Goal: Information Seeking & Learning: Find specific fact

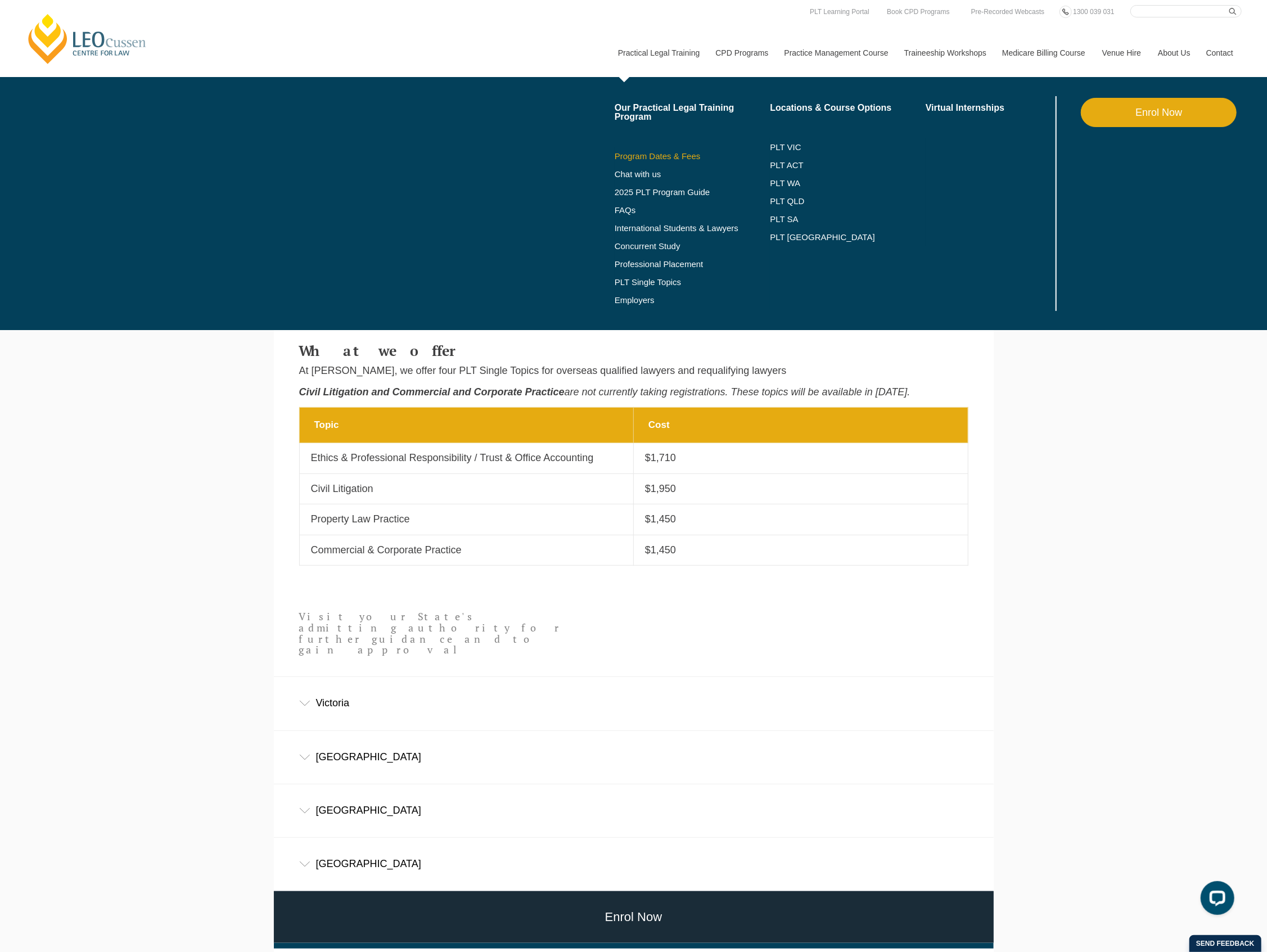
click at [686, 158] on link "Program Dates & Fees" at bounding box center [693, 156] width 156 height 9
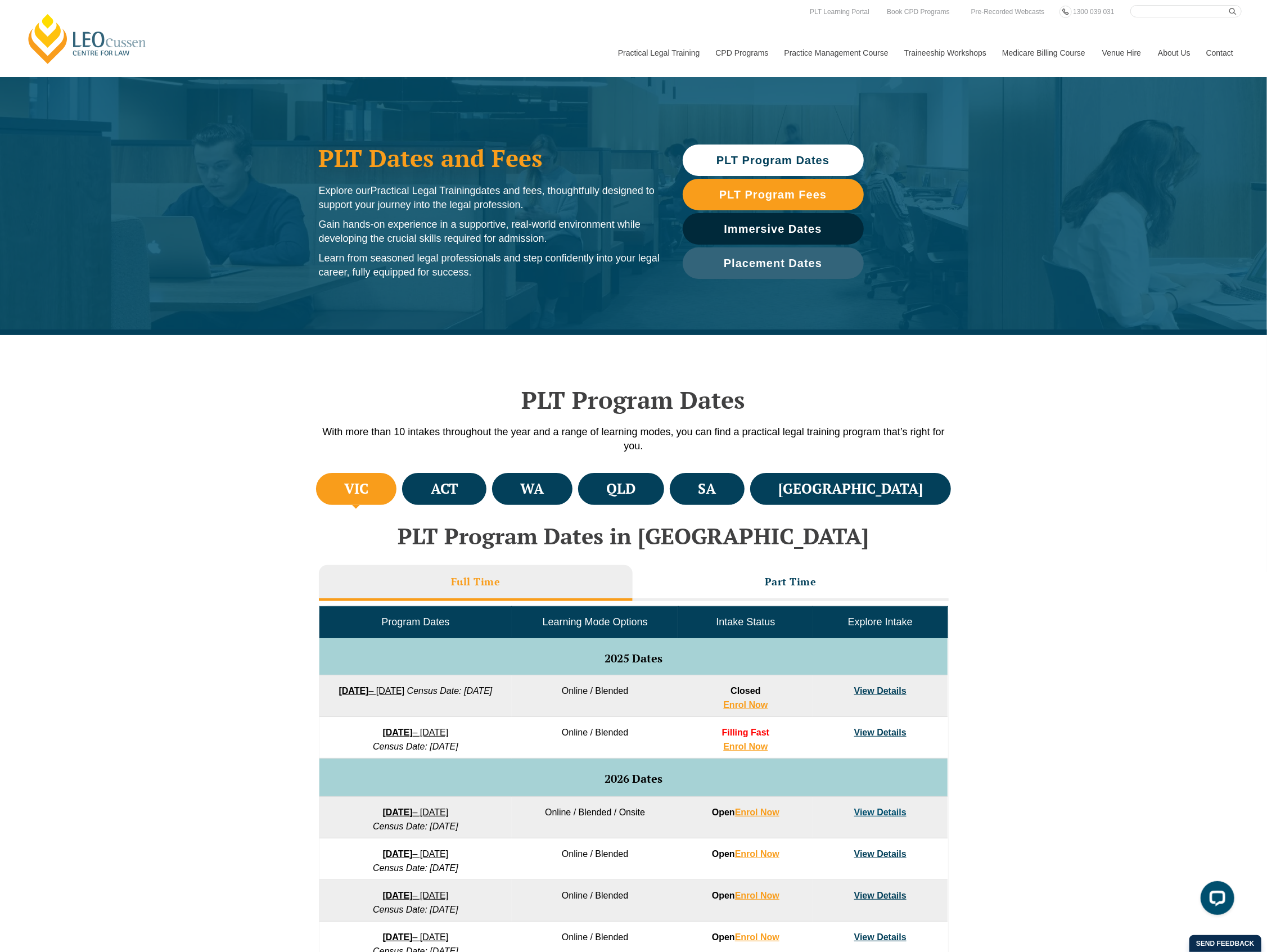
drag, startPoint x: 410, startPoint y: 707, endPoint x: 478, endPoint y: 709, distance: 68.0
click at [478, 695] on em "Census Date: 20 October 2025" at bounding box center [450, 690] width 86 height 10
copy em "20 October 2025"
